Goal: Task Accomplishment & Management: Manage account settings

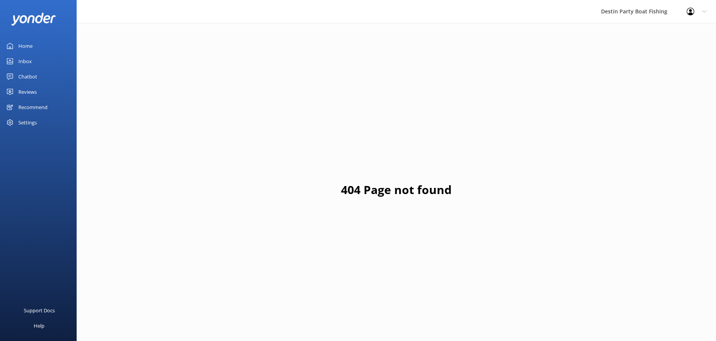
click at [46, 45] on link "Home" at bounding box center [38, 45] width 77 height 15
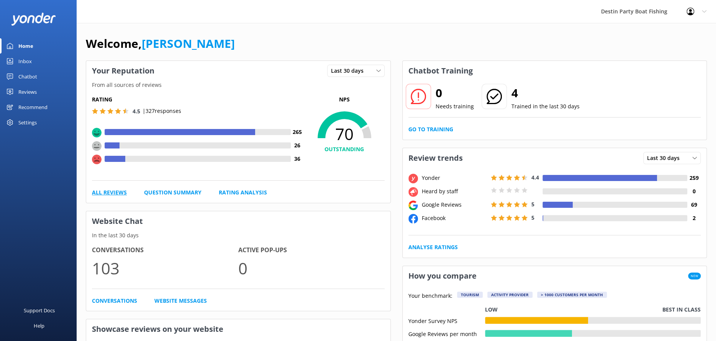
click at [109, 191] on link "All Reviews" at bounding box center [109, 192] width 35 height 8
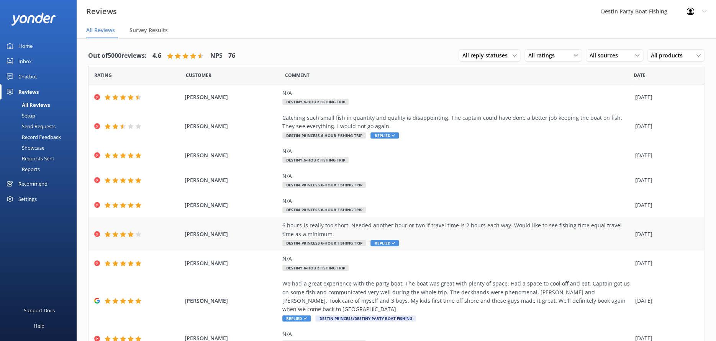
scroll to position [51, 0]
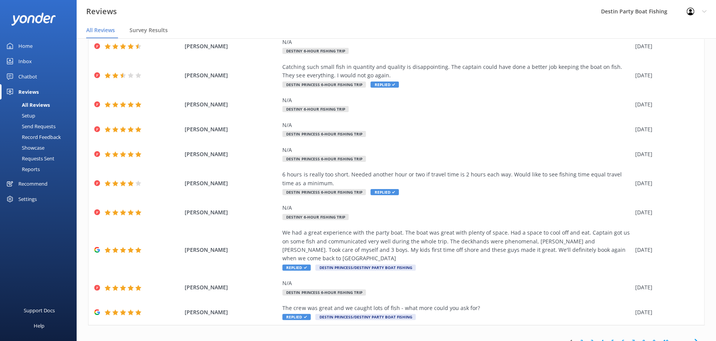
click at [577, 338] on link "2" at bounding box center [581, 341] width 10 height 7
